Goal: Use online tool/utility: Utilize a website feature to perform a specific function

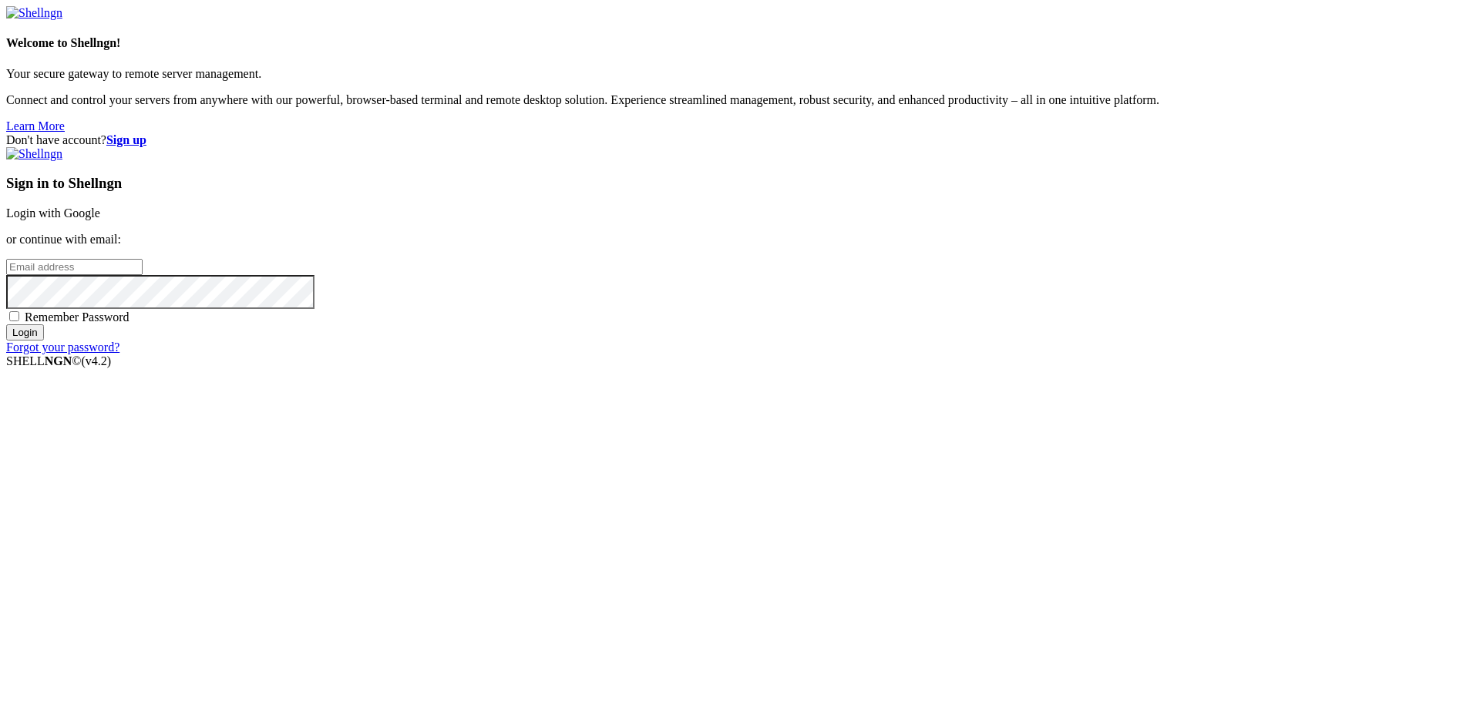
type input "[PERSON_NAME][EMAIL_ADDRESS][DOMAIN_NAME]"
click at [44, 341] on input "Login" at bounding box center [25, 332] width 38 height 16
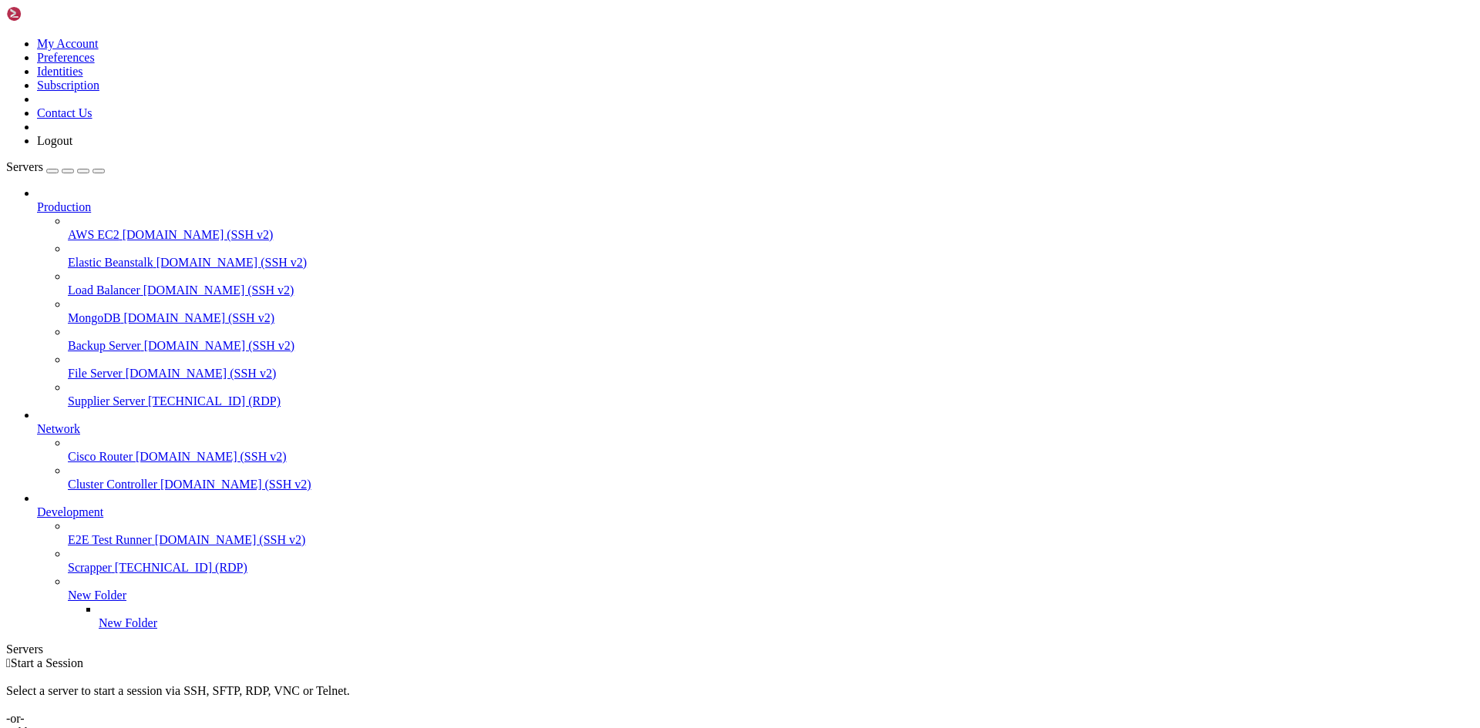
click at [98, 395] on span "Supplier Server" at bounding box center [106, 401] width 77 height 13
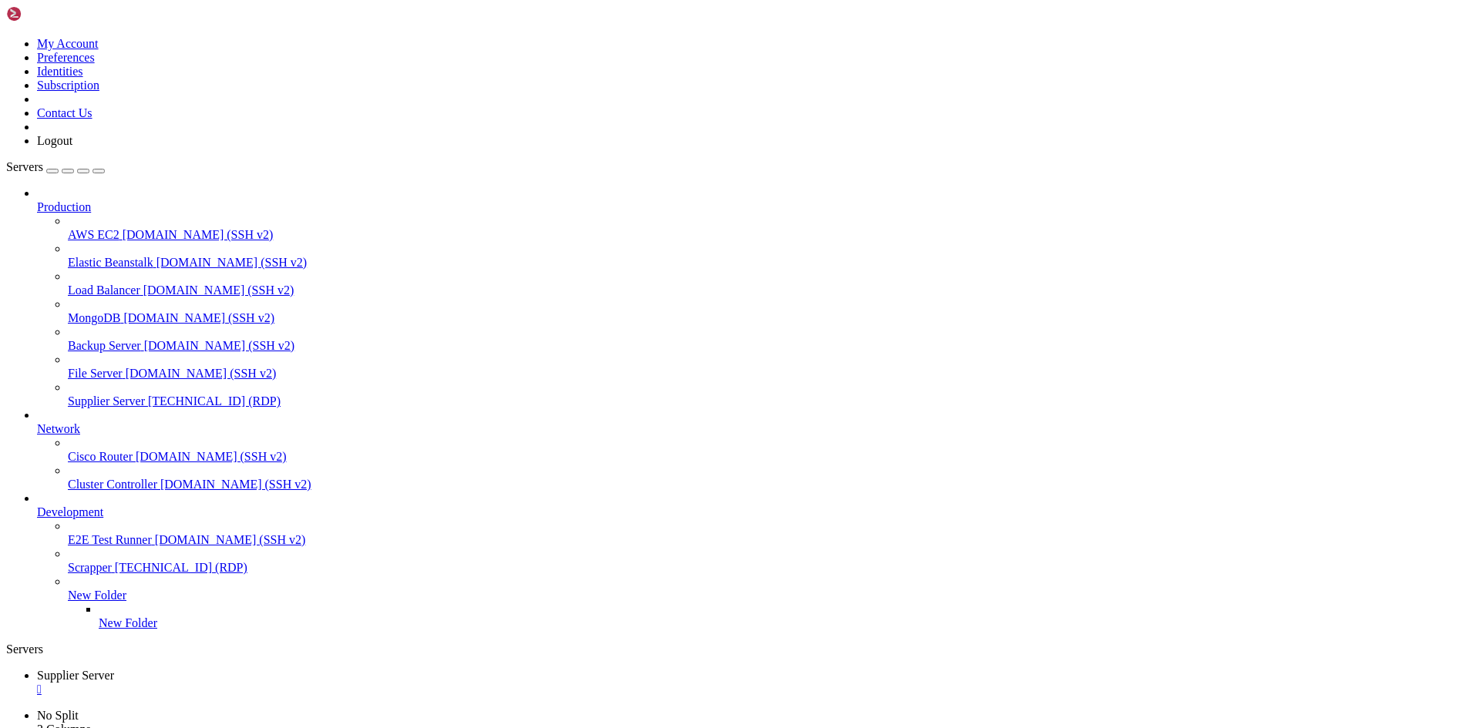
drag, startPoint x: 62, startPoint y: 1117, endPoint x: 82, endPoint y: 1116, distance: 19.3
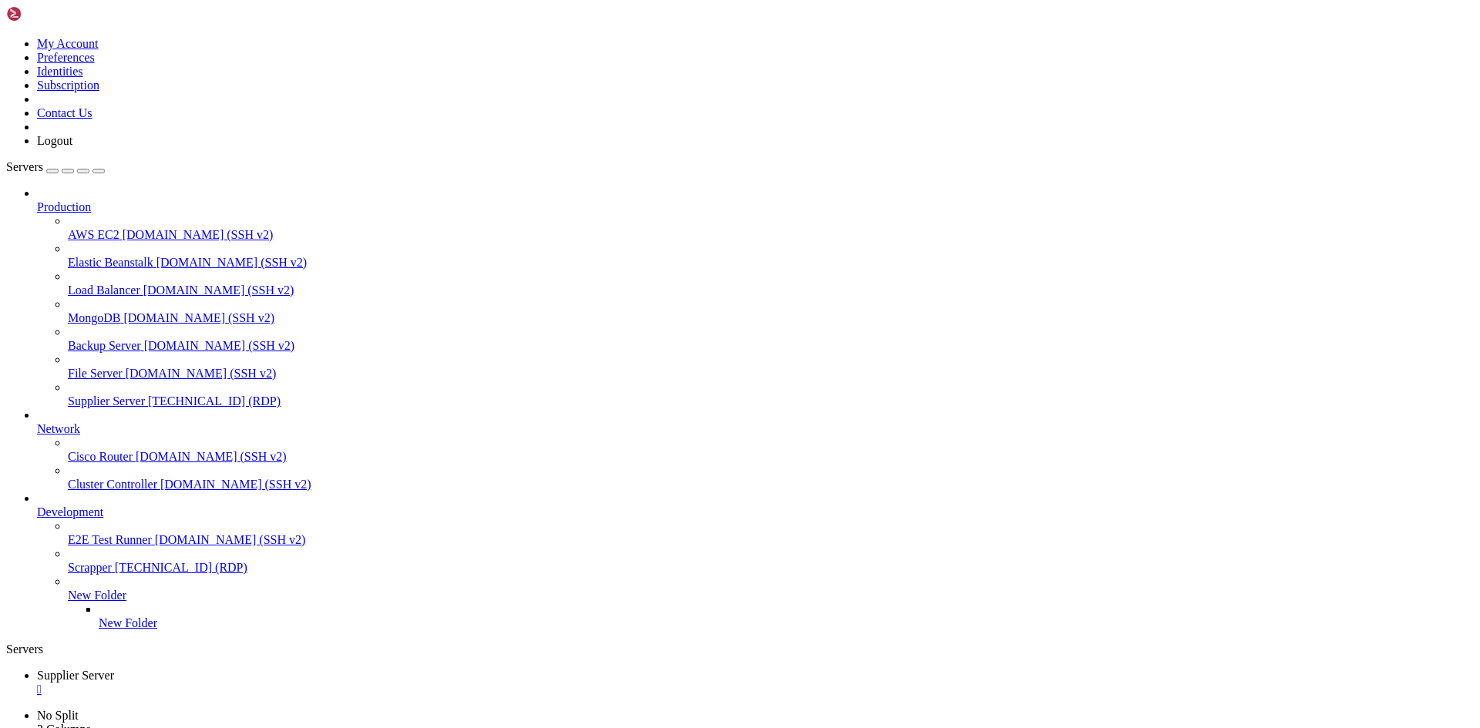
drag, startPoint x: 384, startPoint y: 1115, endPoint x: 268, endPoint y: 1115, distance: 115.6
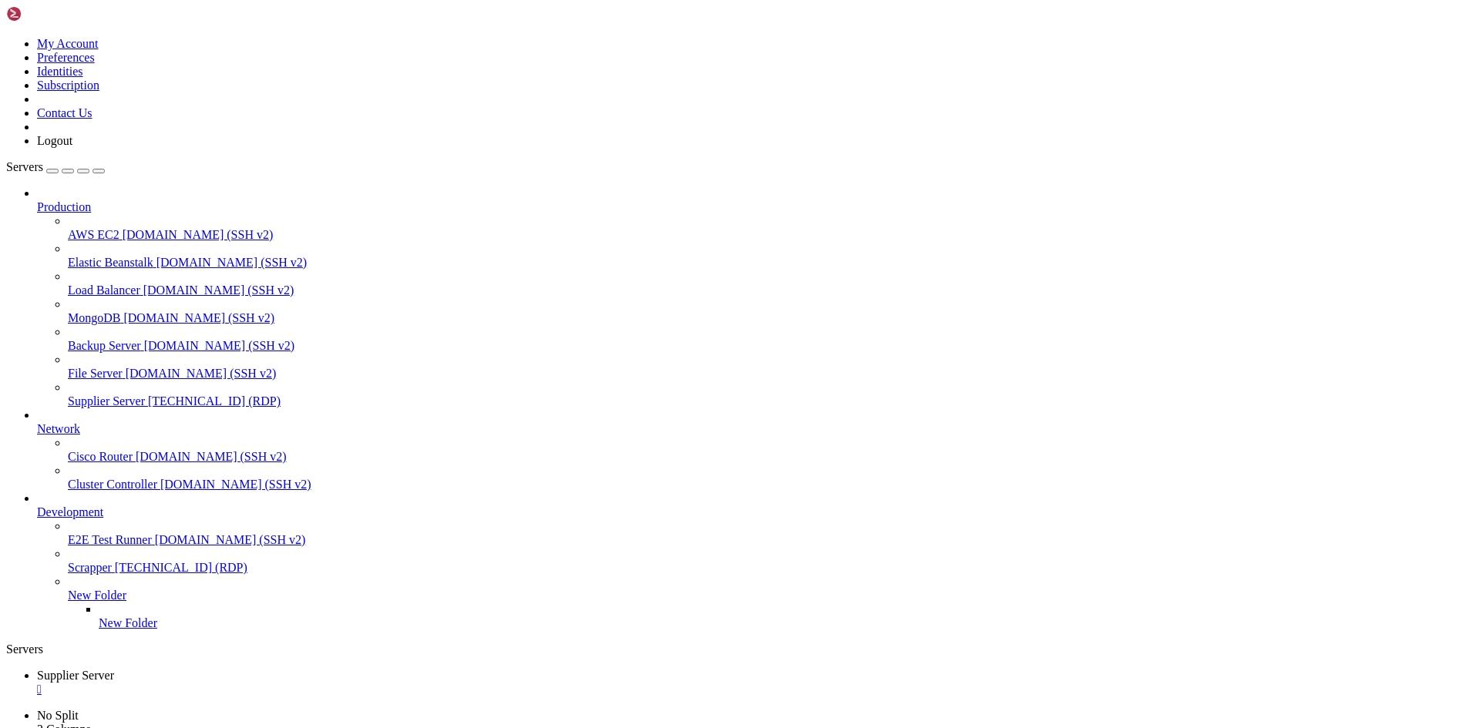
drag, startPoint x: 380, startPoint y: 1116, endPoint x: 269, endPoint y: 1116, distance: 111.0
